Goal: Task Accomplishment & Management: Manage account settings

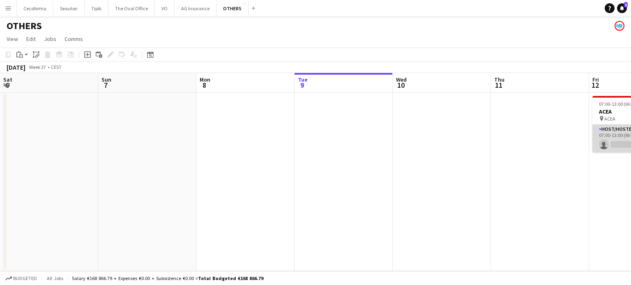
scroll to position [0, 327]
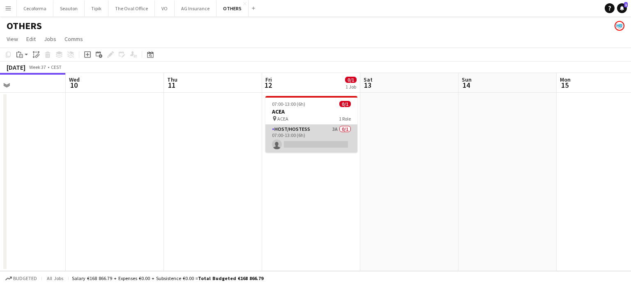
click at [332, 142] on app-card-role "Host/Hostess 3A 0/1 07:00-13:00 (6h) single-neutral-actions" at bounding box center [311, 139] width 92 height 28
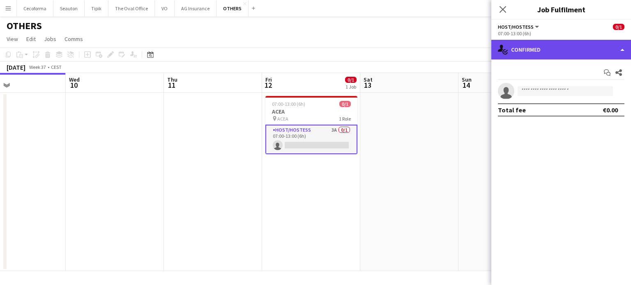
click at [620, 49] on div "single-neutral-actions-check-2 Confirmed" at bounding box center [561, 50] width 140 height 20
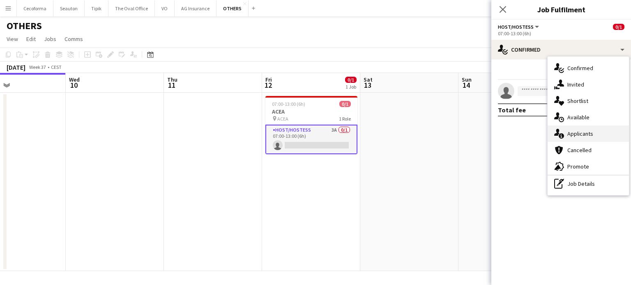
click at [583, 134] on span "Applicants" at bounding box center [580, 133] width 26 height 7
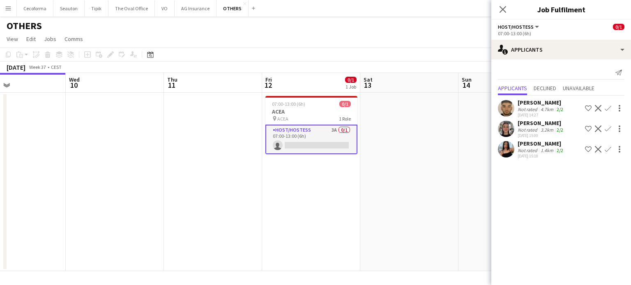
click at [365, 219] on app-date-cell at bounding box center [409, 182] width 98 height 179
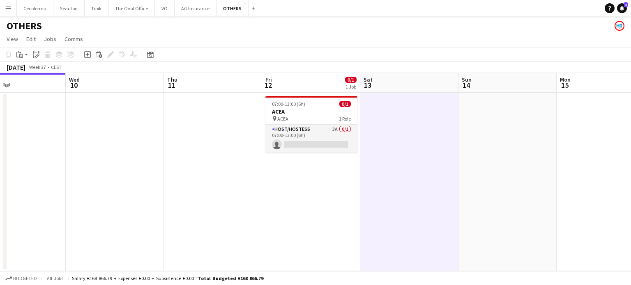
click at [296, 211] on app-date-cell "07:00-13:00 (6h) 0/1 ACEA pin ACEA 1 Role Host/Hostess 3A 0/1 07:00-13:00 (6h) …" at bounding box center [311, 182] width 98 height 179
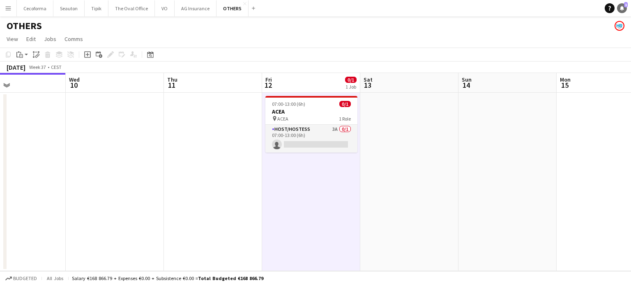
click at [624, 3] on span "1" at bounding box center [626, 4] width 4 height 5
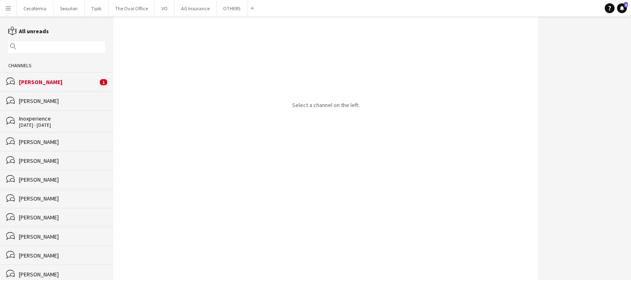
click at [38, 82] on div "[PERSON_NAME]" at bounding box center [58, 81] width 79 height 7
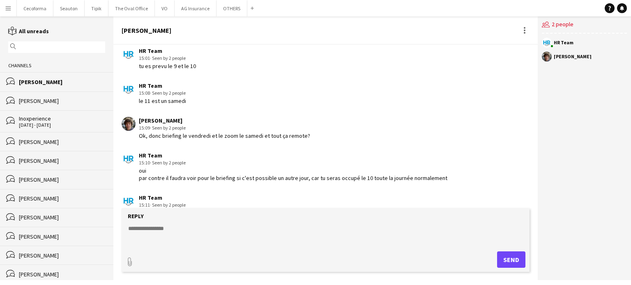
scroll to position [1347, 0]
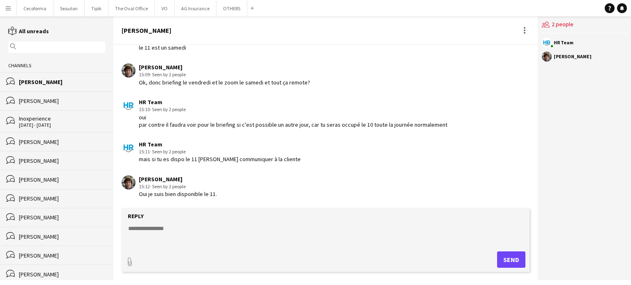
click at [34, 122] on div "Inoxperience" at bounding box center [62, 118] width 86 height 7
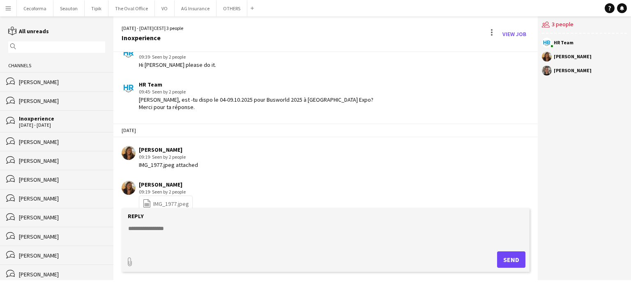
scroll to position [542, 0]
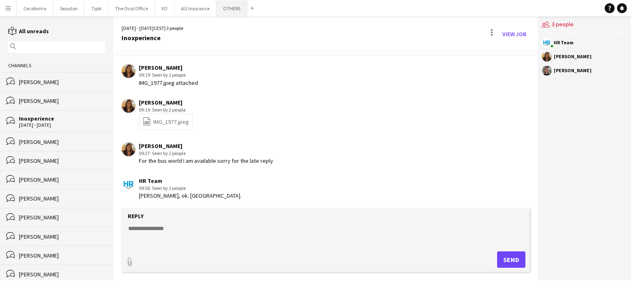
click at [233, 7] on button "OTHERS Close" at bounding box center [231, 8] width 31 height 16
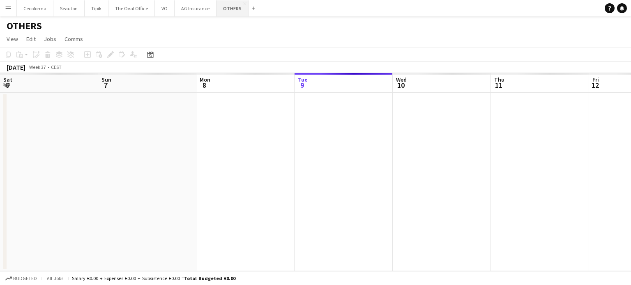
scroll to position [0, 196]
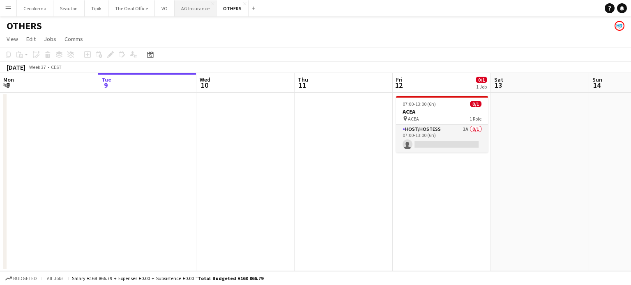
click at [188, 6] on button "AG Insurance Close" at bounding box center [195, 8] width 42 height 16
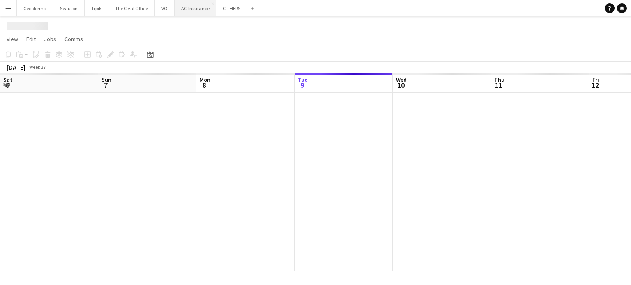
scroll to position [0, 196]
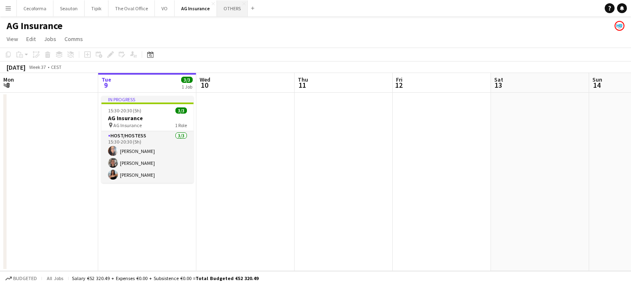
click at [223, 9] on button "OTHERS Close" at bounding box center [232, 8] width 31 height 16
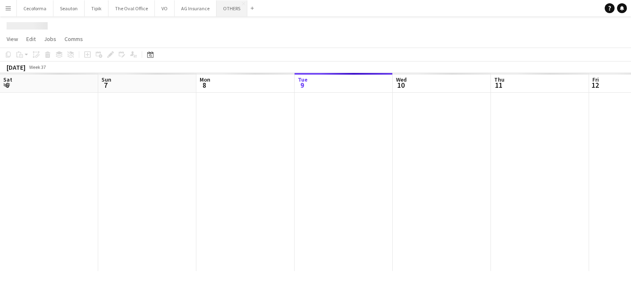
scroll to position [0, 196]
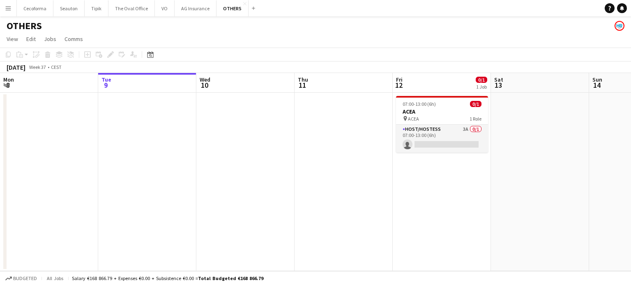
click at [411, 191] on app-date-cell "07:00-13:00 (6h) 0/1 ACEA pin ACEA 1 Role Host/Hostess 3A 0/1 07:00-13:00 (6h) …" at bounding box center [442, 182] width 98 height 179
